Goal: Information Seeking & Learning: Learn about a topic

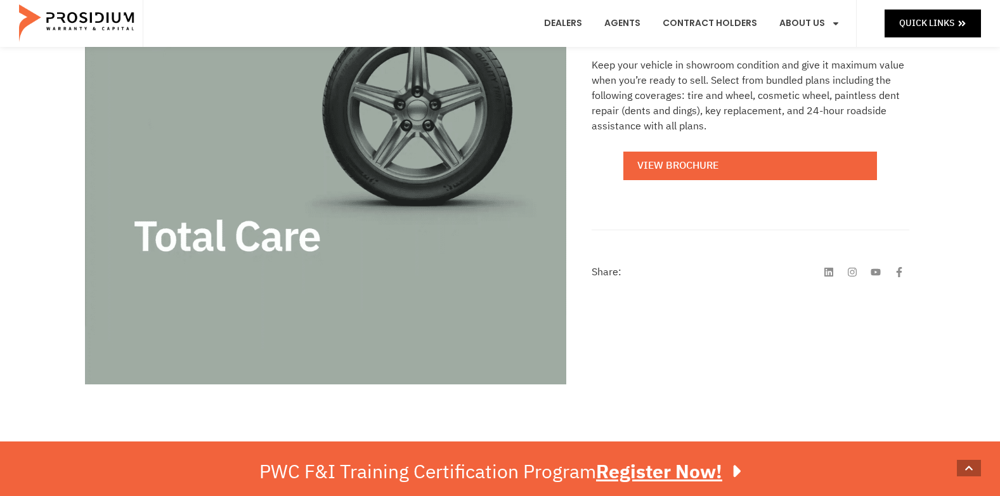
scroll to position [244, 0]
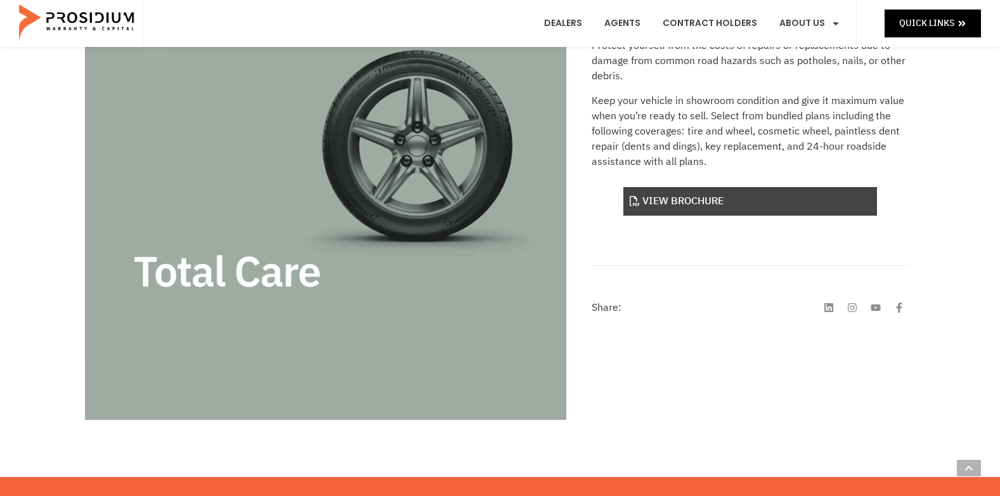
click at [670, 211] on link "View Brochure" at bounding box center [751, 201] width 254 height 29
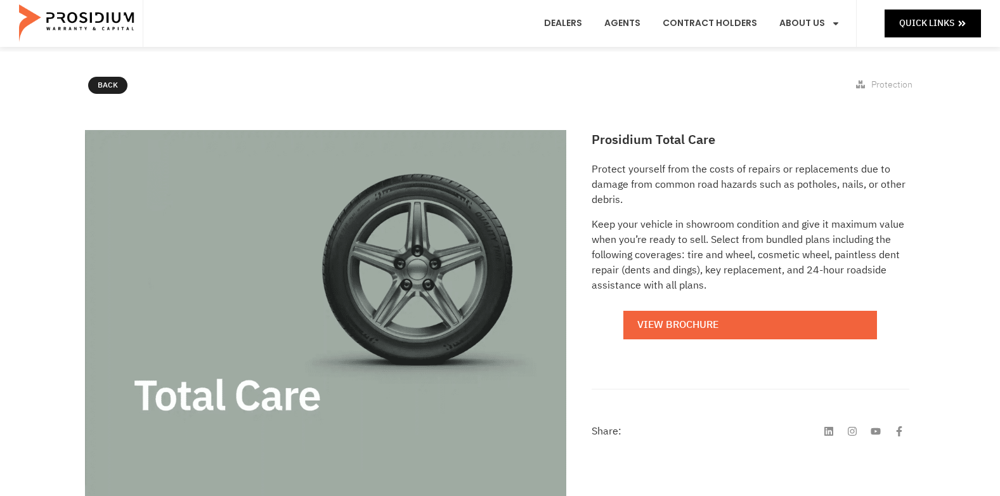
scroll to position [122, 0]
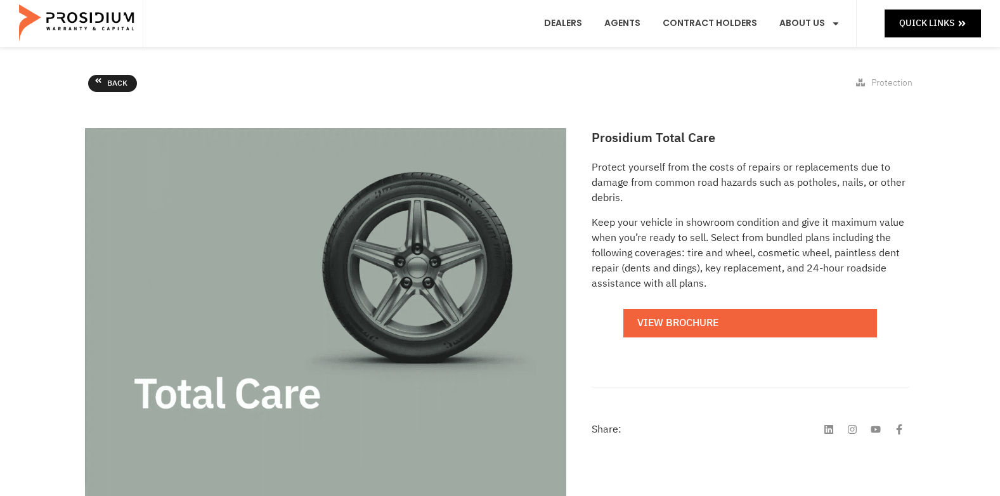
click at [101, 81] on icon at bounding box center [99, 81] width 8 height 8
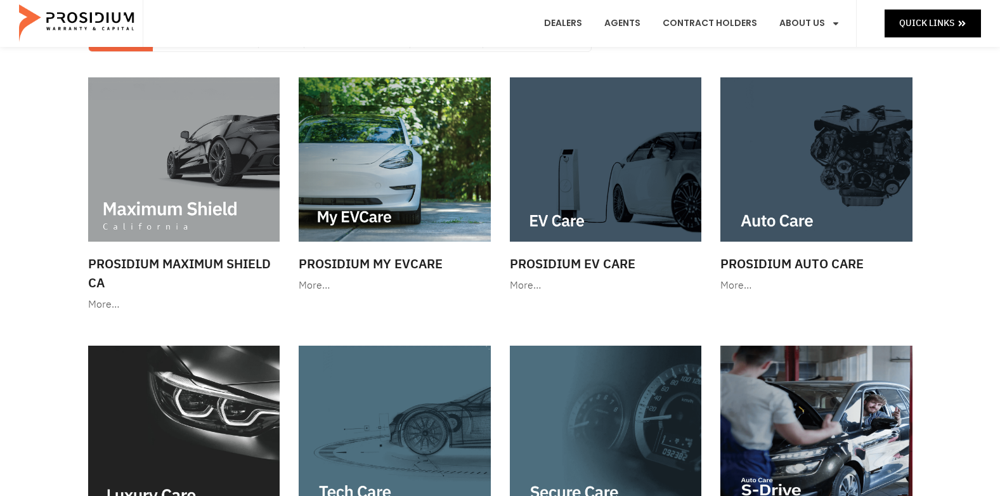
scroll to position [119, 0]
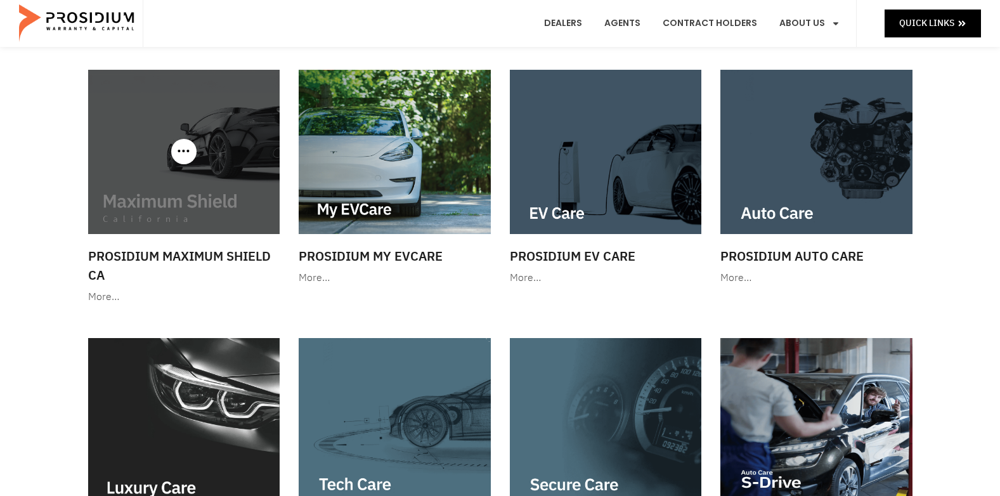
click at [164, 254] on h3 "Prosidium Maximum Shield CA" at bounding box center [184, 266] width 192 height 38
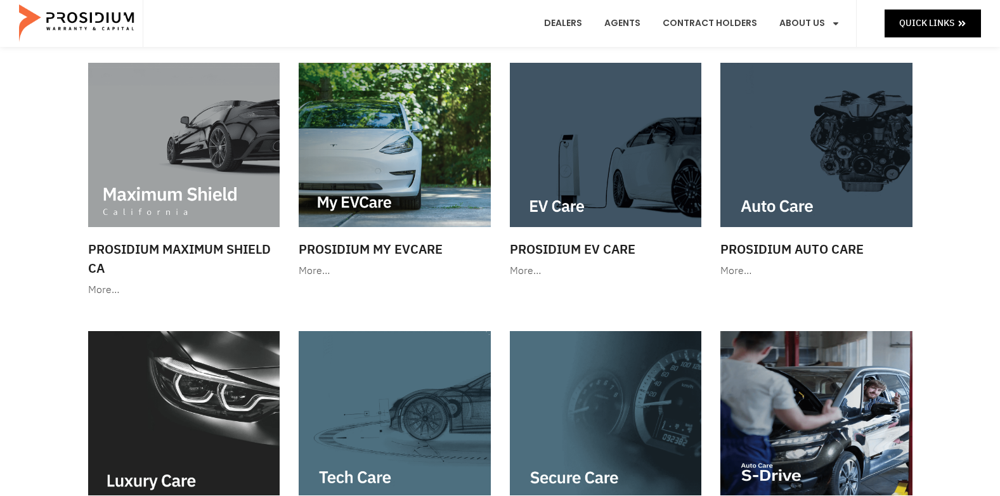
scroll to position [0, 0]
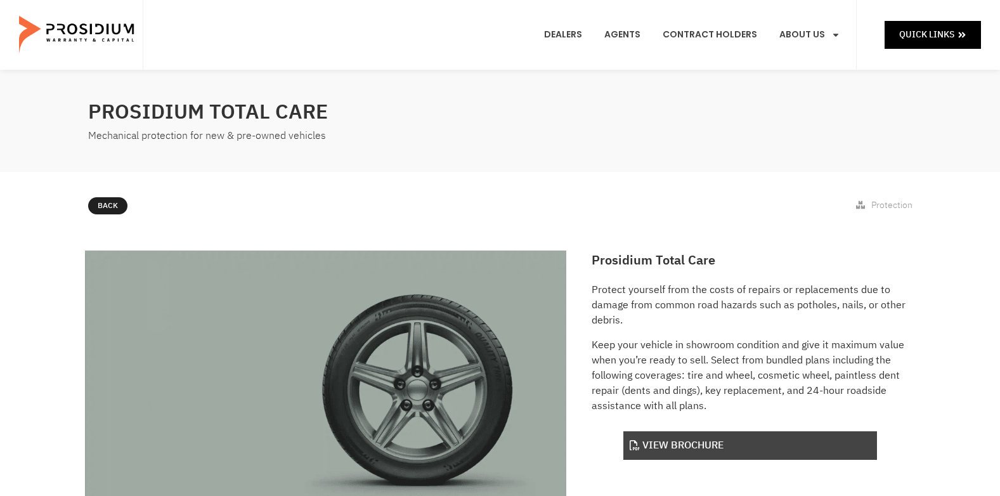
click at [696, 440] on link "View Brochure" at bounding box center [751, 445] width 254 height 29
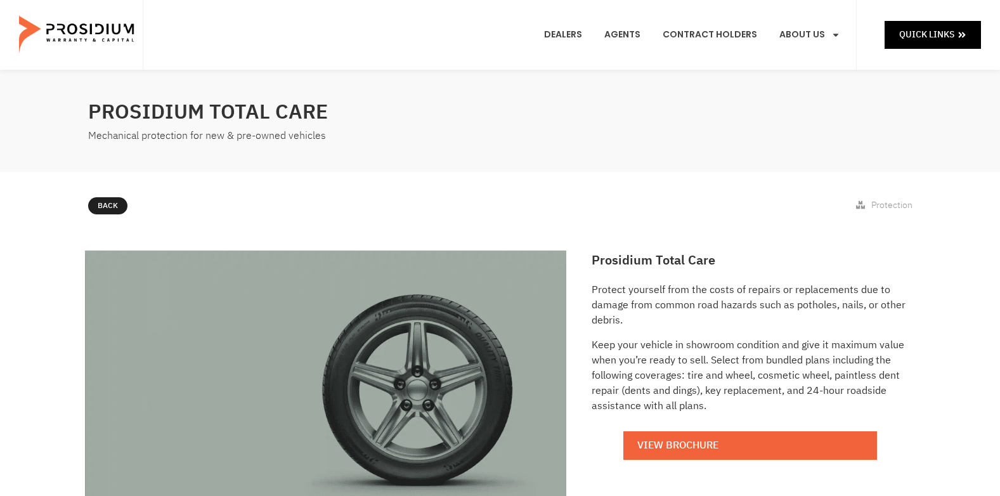
drag, startPoint x: 447, startPoint y: 152, endPoint x: 511, endPoint y: 156, distance: 64.2
click at [511, 156] on div "Prosidium Total Care Mechanical protection for new & pre-owned vehicles" at bounding box center [500, 121] width 837 height 102
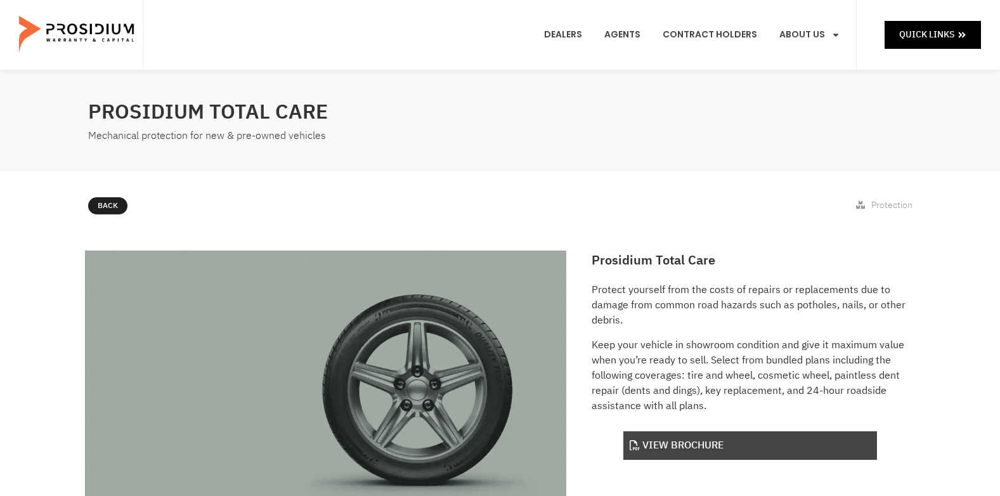
click at [745, 442] on link "View Brochure" at bounding box center [751, 445] width 254 height 29
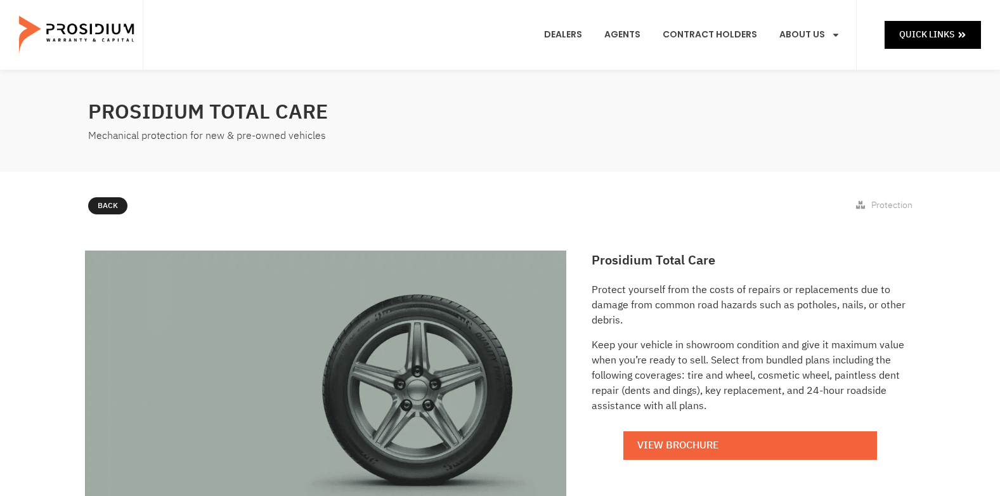
click at [778, 451] on e-page-transition at bounding box center [500, 248] width 1000 height 496
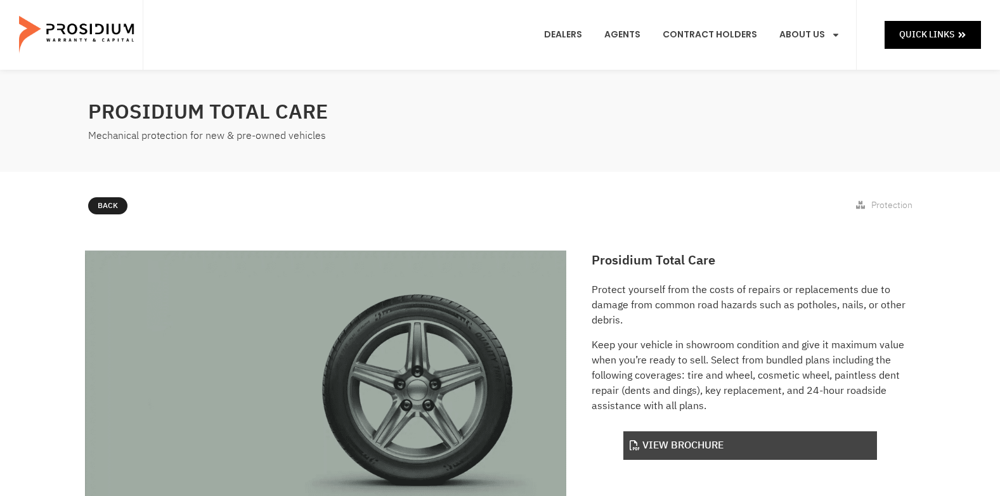
click at [707, 445] on link "View Brochure" at bounding box center [751, 445] width 254 height 29
